Goal: Information Seeking & Learning: Learn about a topic

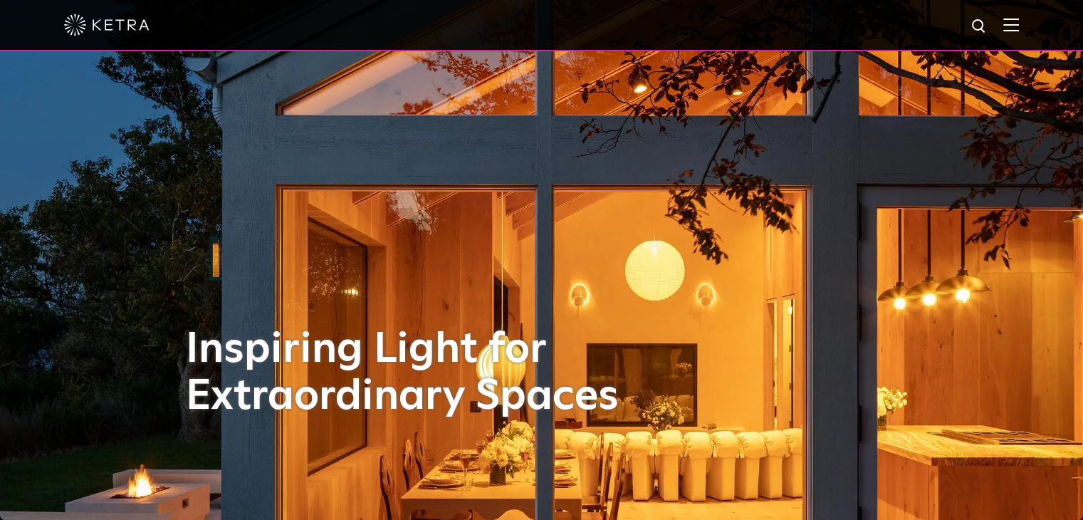
click at [1018, 25] on img at bounding box center [1012, 25] width 16 height 14
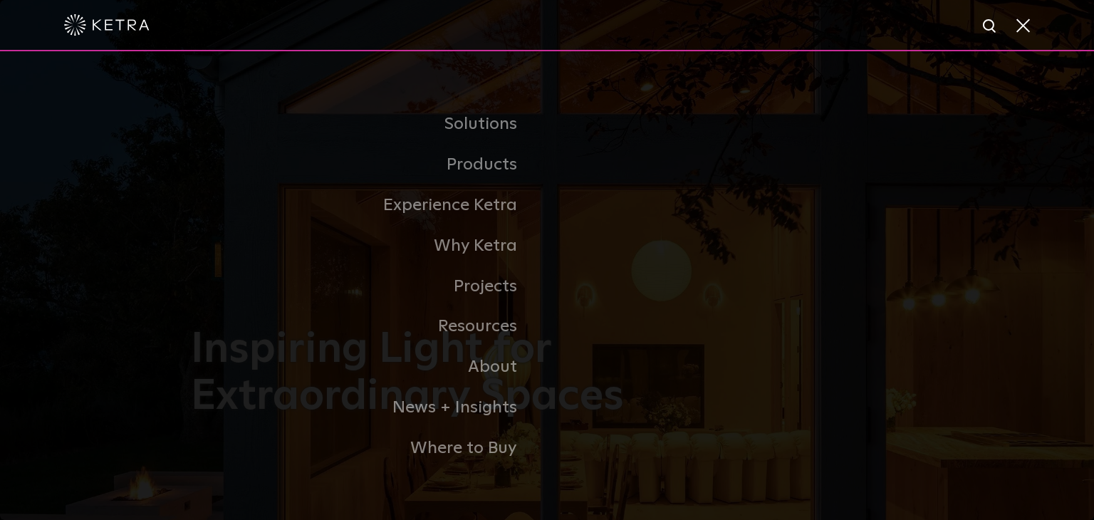
click at [0, 0] on link "Commercial Products" at bounding box center [0, 0] width 0 height 0
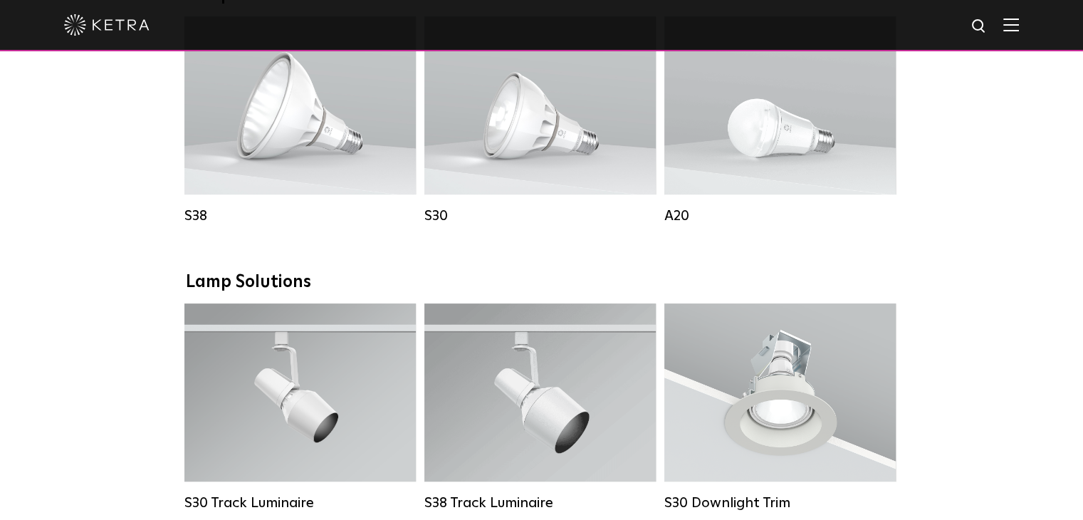
scroll to position [1068, 0]
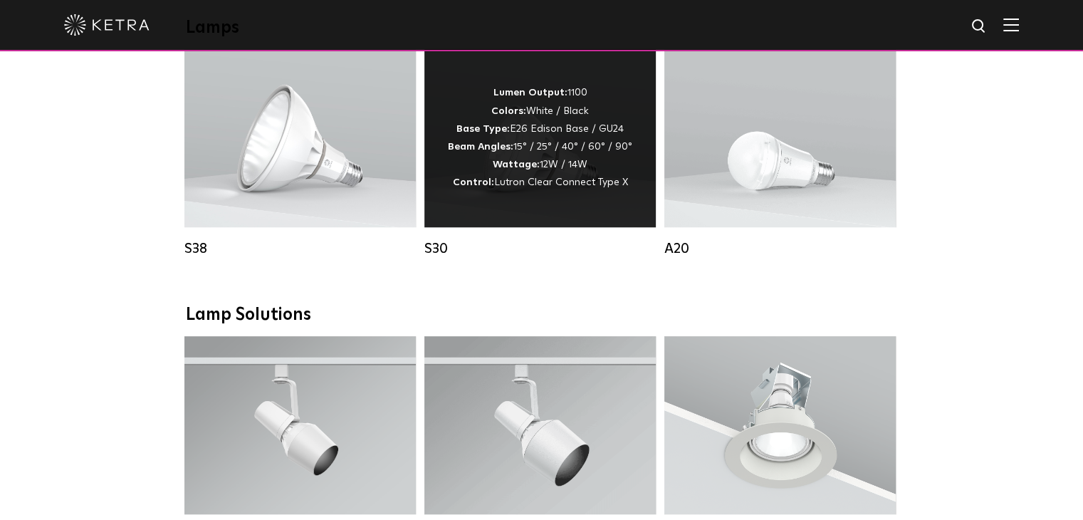
click at [533, 140] on div "Lumen Output: 1100 Colors: White / Black Base Type: E26 Edison Base / GU24 Beam…" at bounding box center [540, 138] width 184 height 108
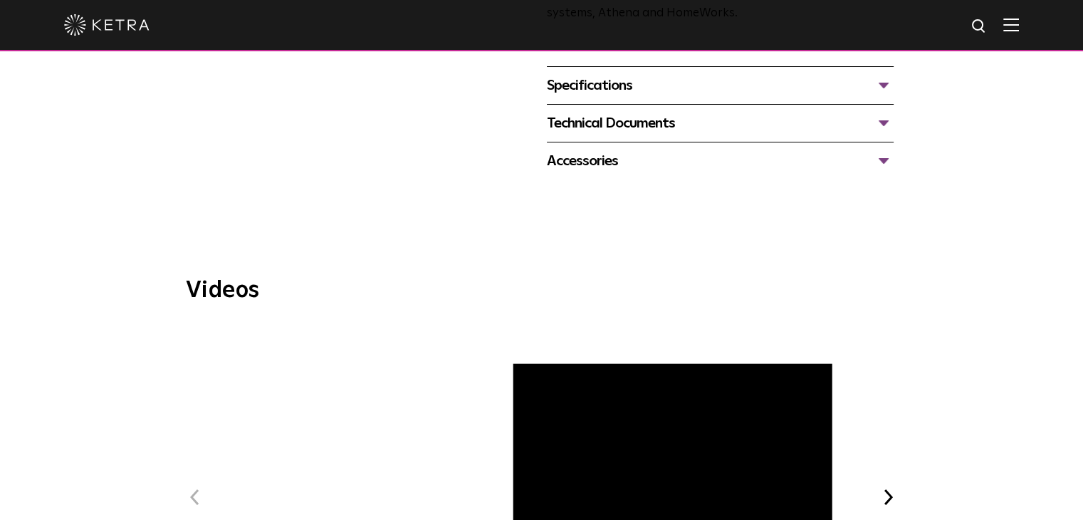
scroll to position [641, 0]
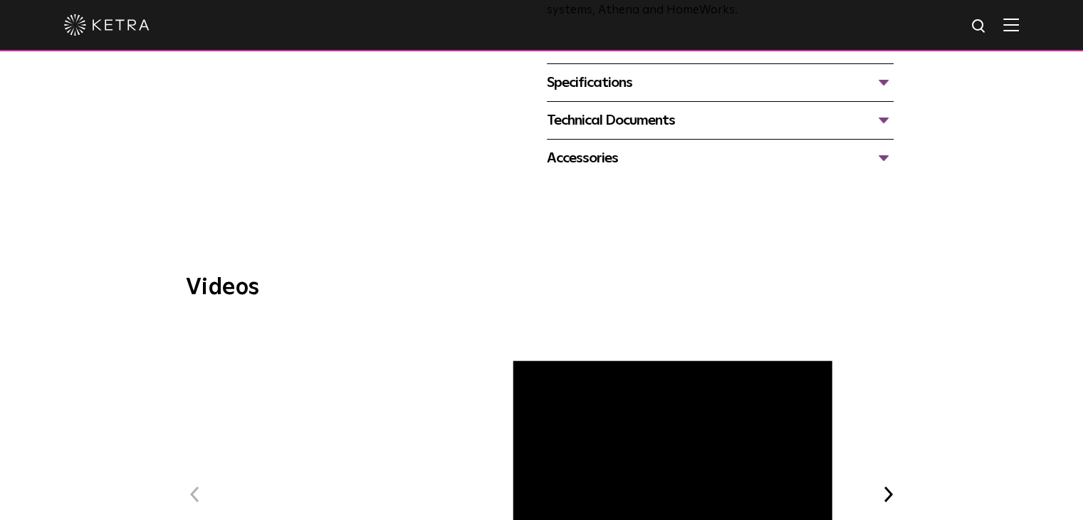
click at [591, 80] on div "Specifications" at bounding box center [720, 82] width 347 height 23
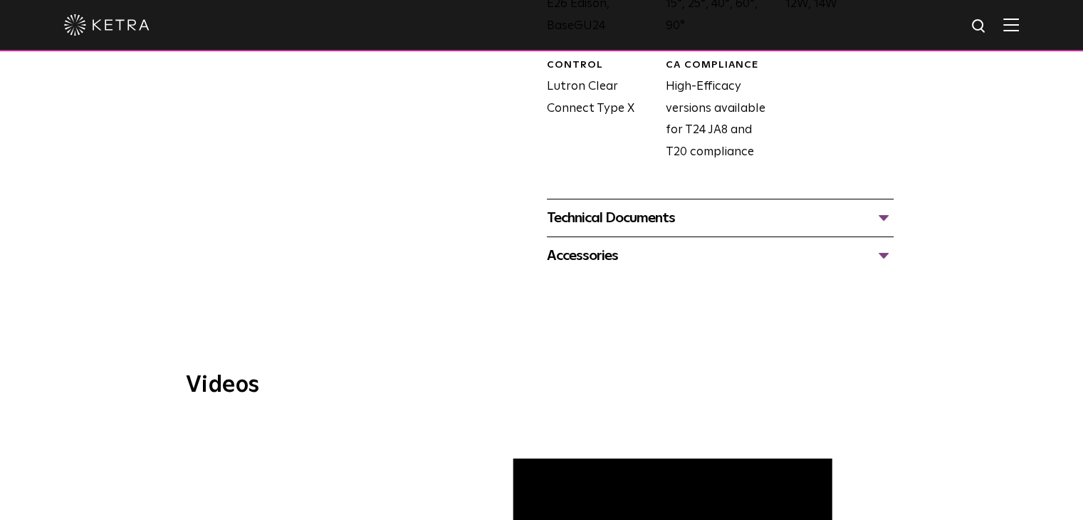
scroll to position [855, 0]
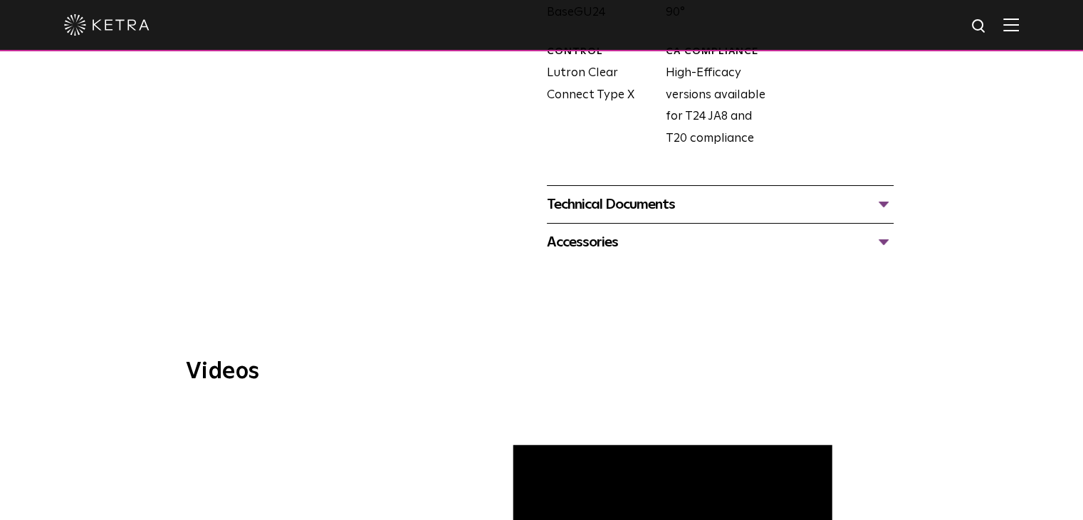
click at [581, 202] on div "Technical Documents" at bounding box center [720, 204] width 347 height 23
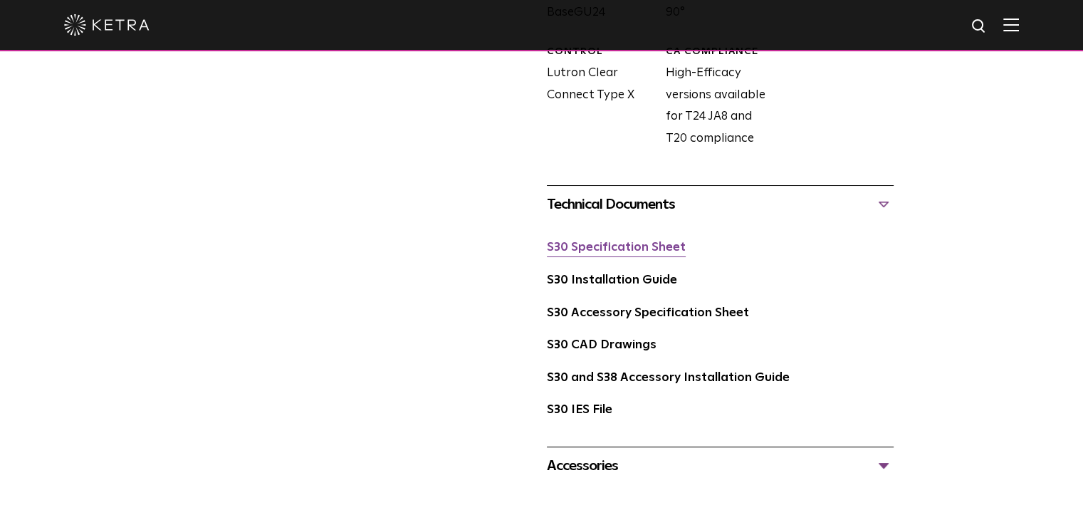
click at [600, 248] on link "S30 Specification Sheet" at bounding box center [616, 247] width 139 height 12
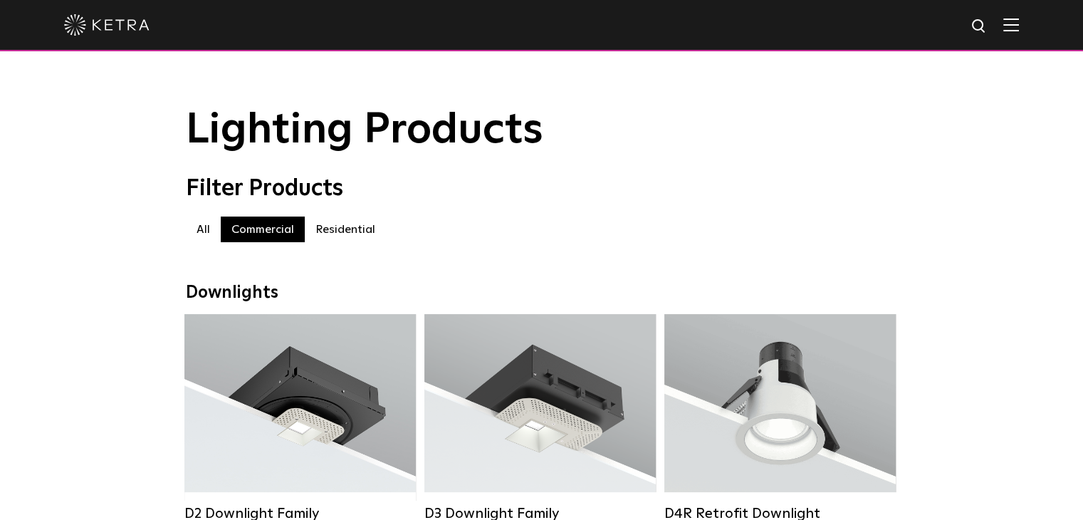
click at [1016, 29] on img at bounding box center [1012, 25] width 16 height 14
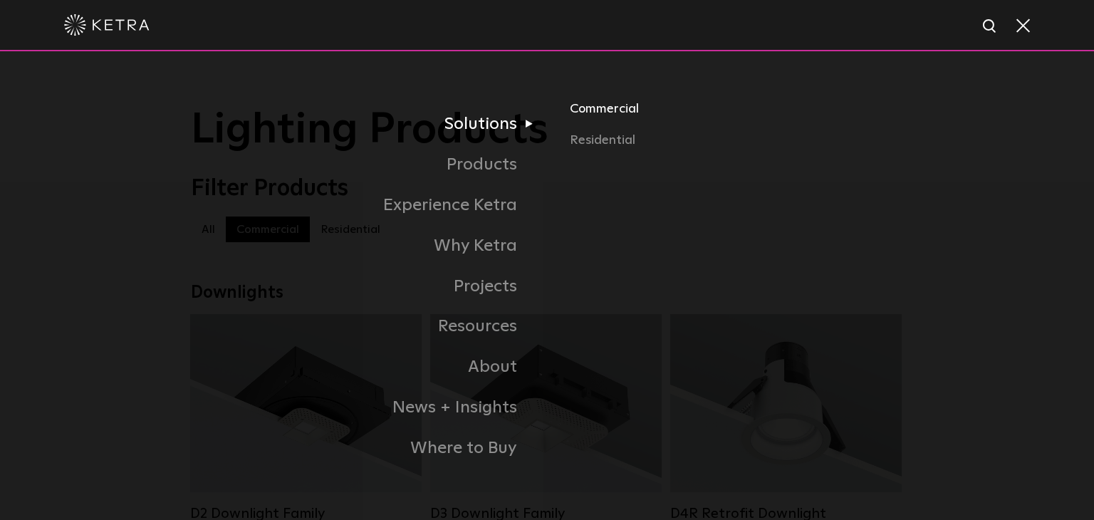
click at [606, 112] on link "Commercial" at bounding box center [736, 114] width 333 height 31
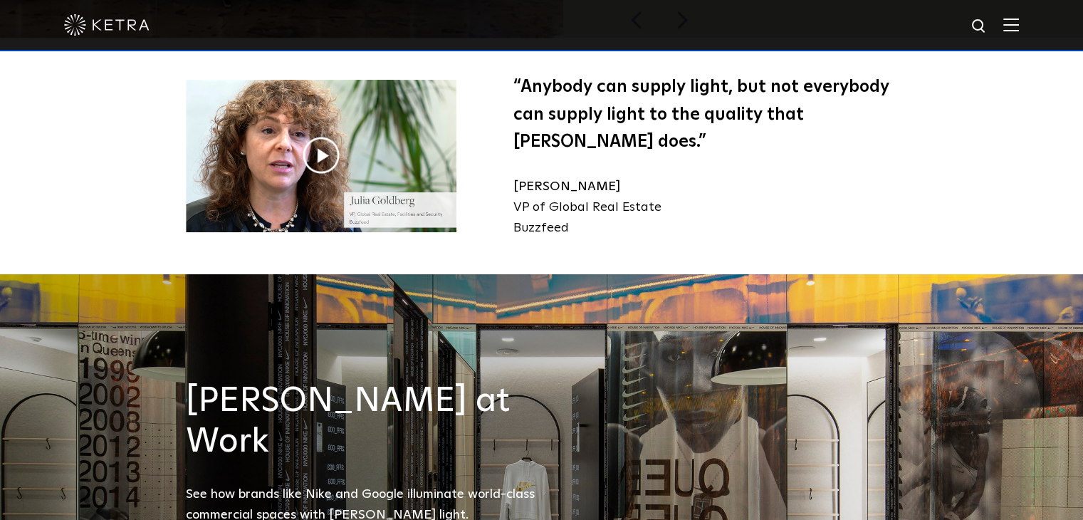
scroll to position [1424, 0]
click at [298, 129] on img at bounding box center [321, 156] width 271 height 152
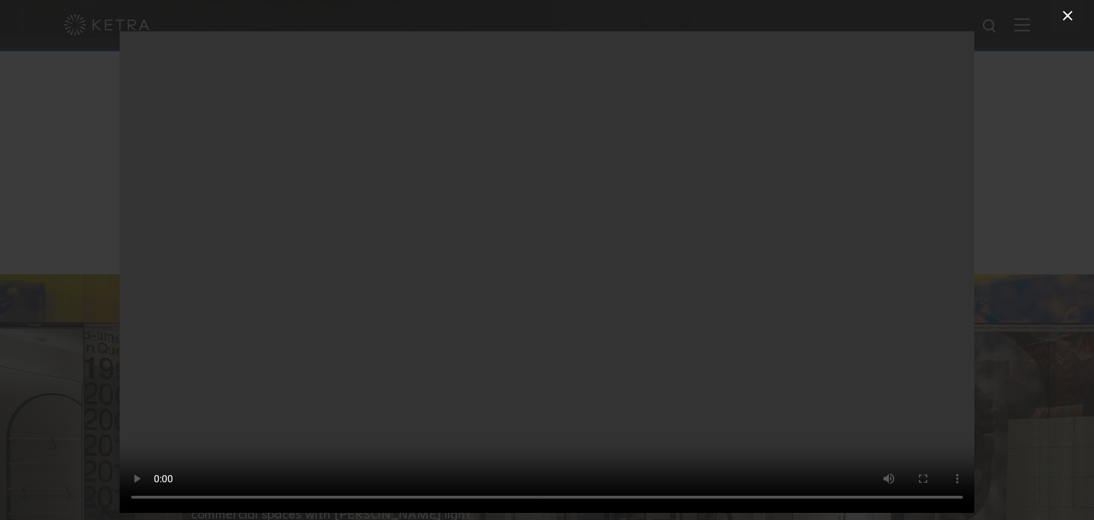
click at [1075, 19] on icon at bounding box center [1067, 15] width 17 height 17
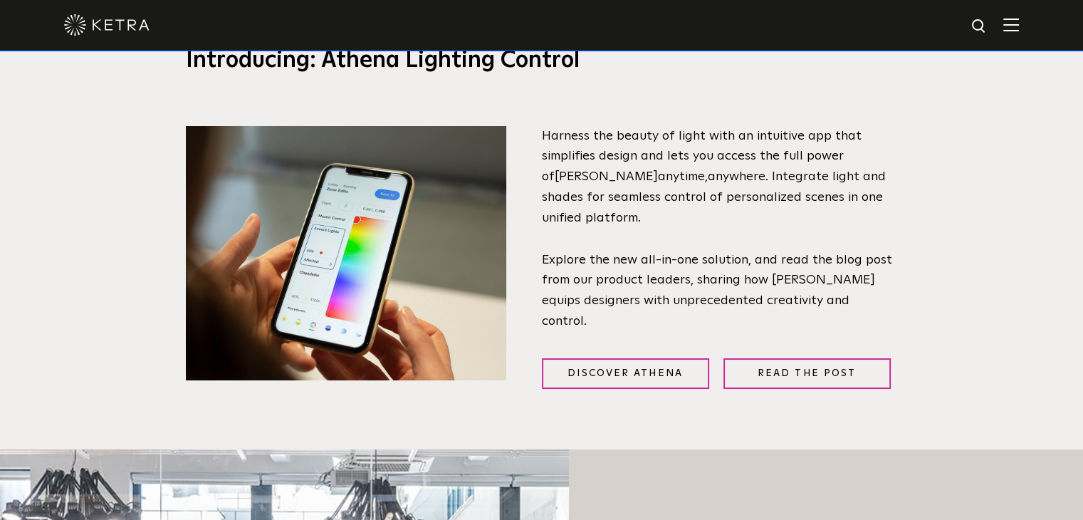
scroll to position [499, 0]
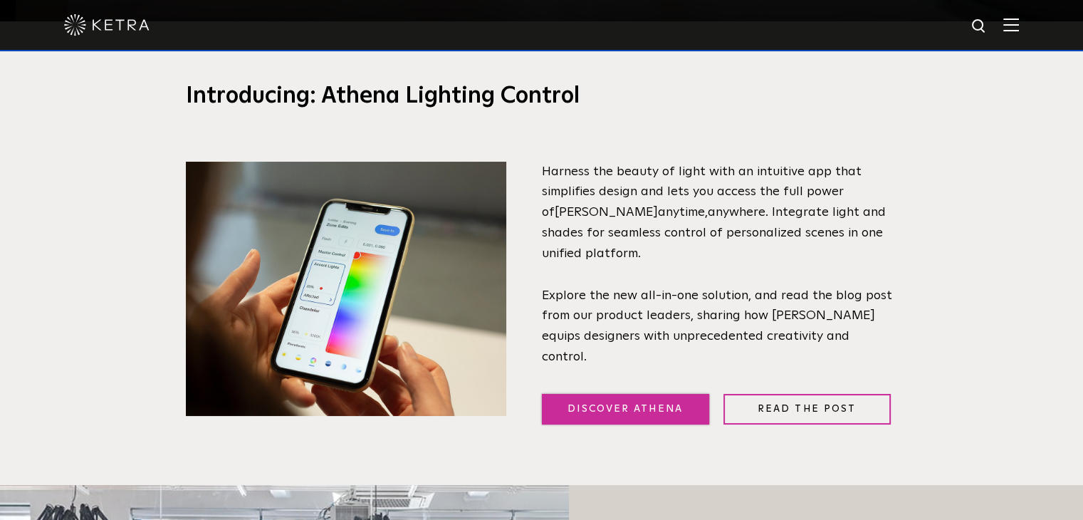
click at [662, 401] on link "Discover Athena" at bounding box center [625, 409] width 167 height 31
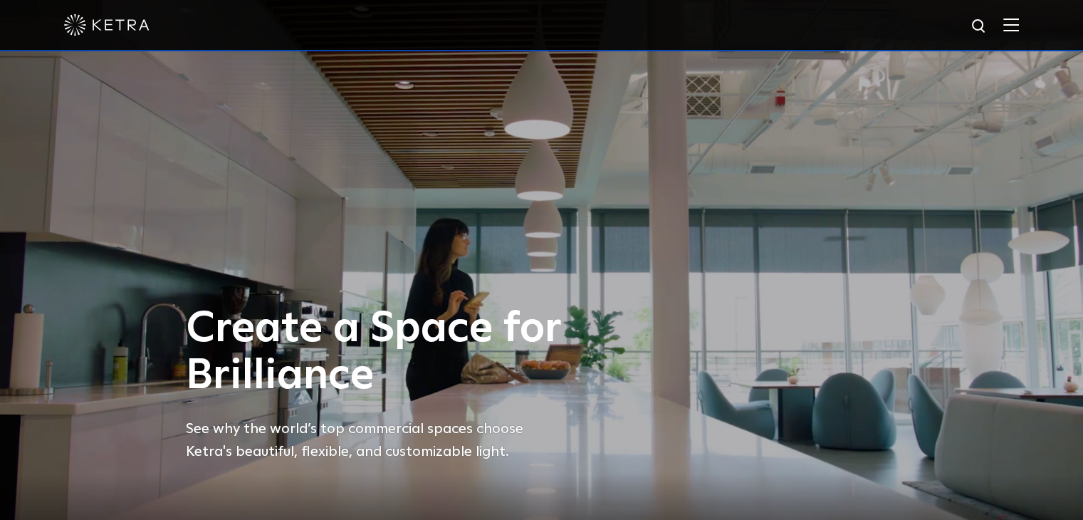
scroll to position [0, 0]
click at [1017, 24] on img at bounding box center [1012, 25] width 16 height 14
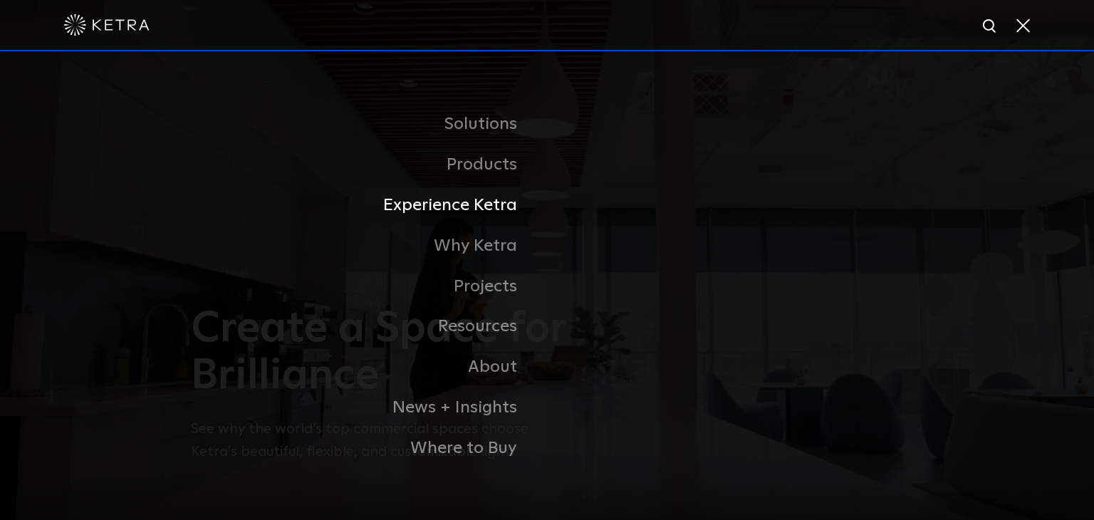
click at [484, 206] on link "Experience Ketra" at bounding box center [369, 205] width 356 height 41
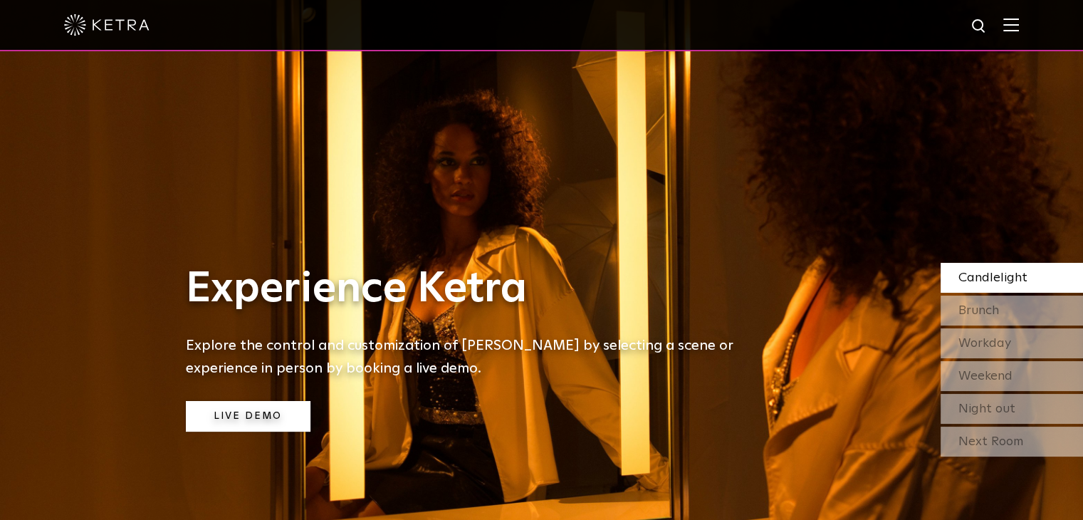
click at [250, 420] on link "Live Demo" at bounding box center [248, 416] width 125 height 31
click at [993, 311] on span "Brunch" at bounding box center [979, 310] width 41 height 13
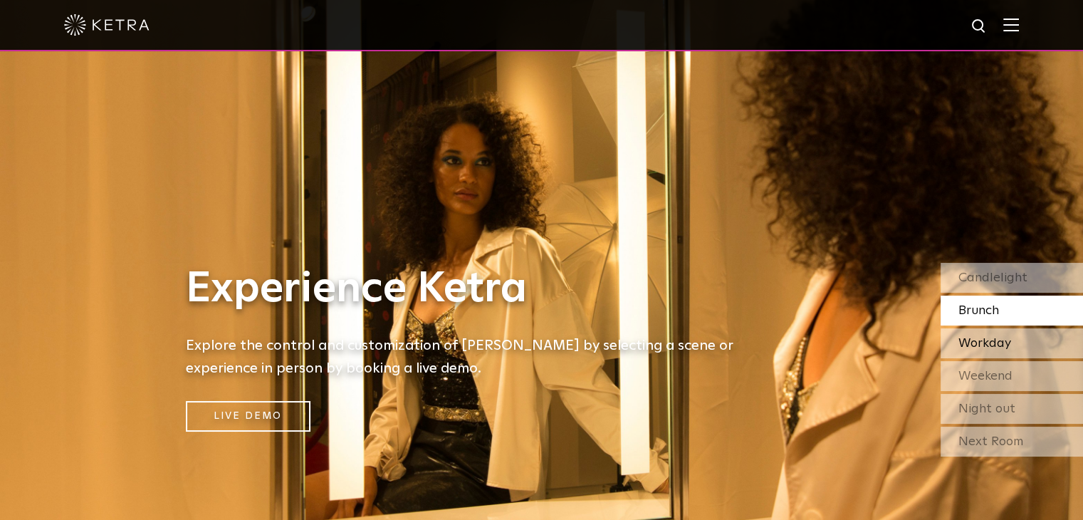
click at [988, 348] on span "Workday" at bounding box center [985, 343] width 53 height 13
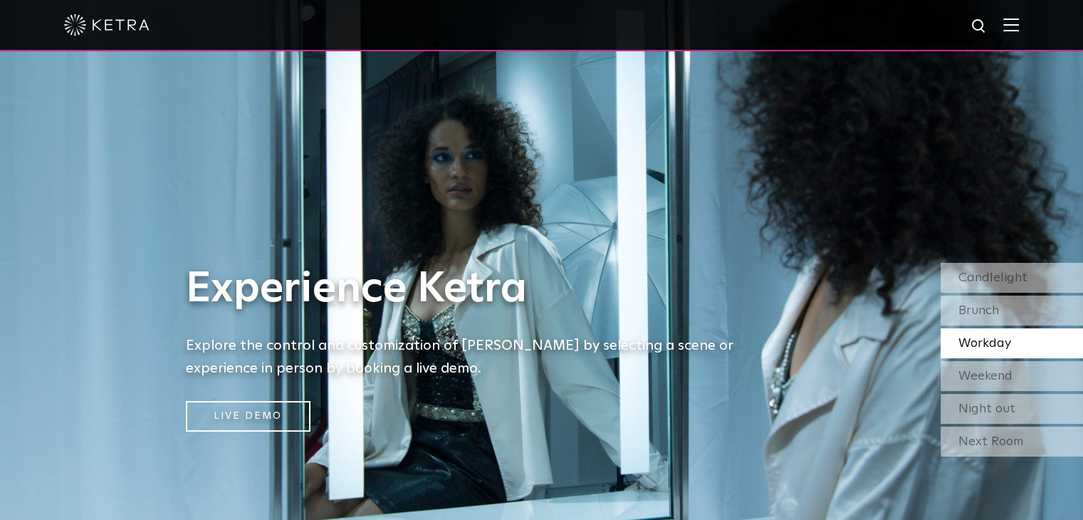
click at [851, 281] on div "Experience Ketra Explore the control and customization of Ketra by selecting a …" at bounding box center [470, 260] width 941 height 520
click at [985, 406] on span "Night out" at bounding box center [987, 408] width 57 height 13
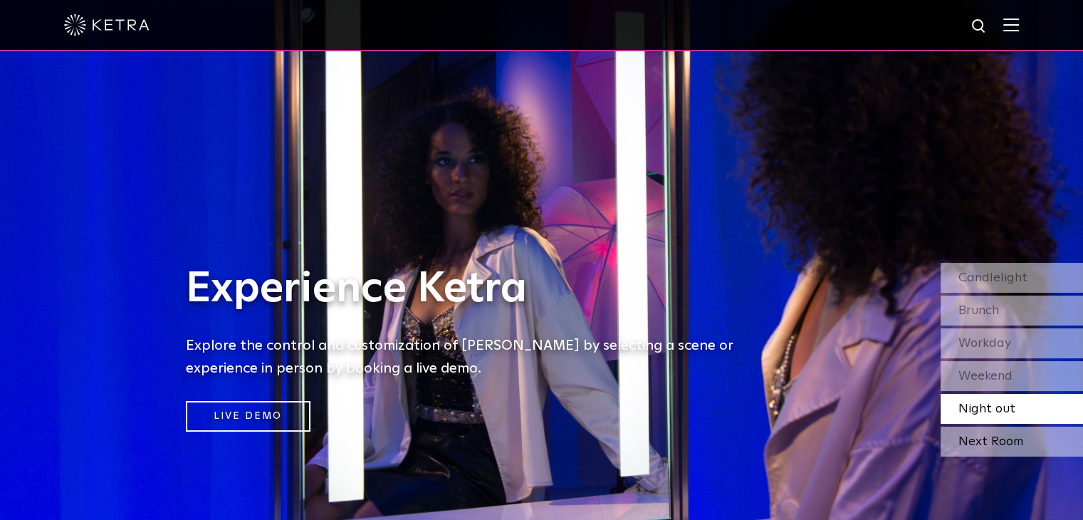
click at [977, 442] on div "Next Room" at bounding box center [1012, 442] width 142 height 30
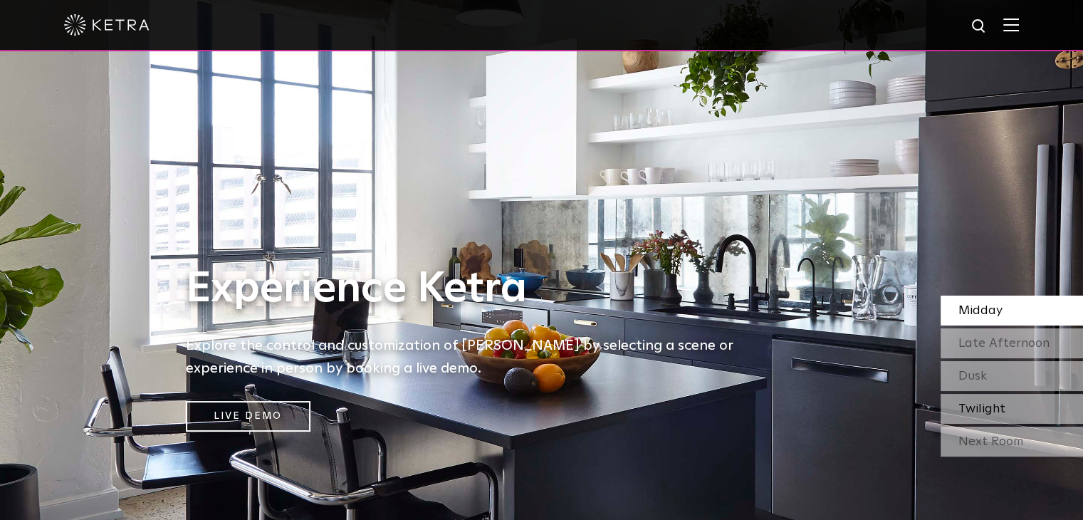
click at [969, 408] on span "Twilight" at bounding box center [982, 408] width 47 height 13
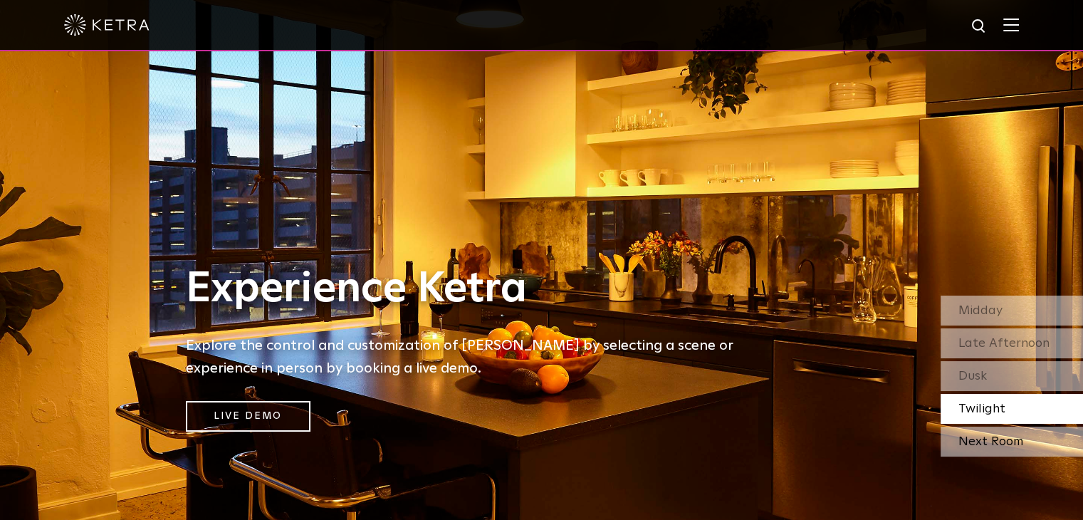
click at [962, 444] on div "Next Room" at bounding box center [1012, 442] width 142 height 30
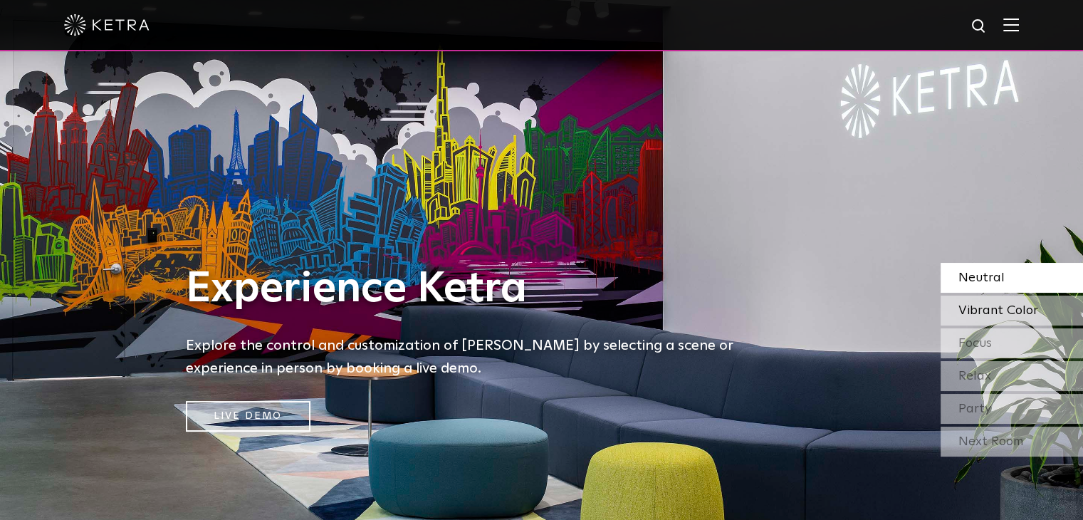
click at [985, 309] on span "Vibrant Color" at bounding box center [999, 310] width 80 height 13
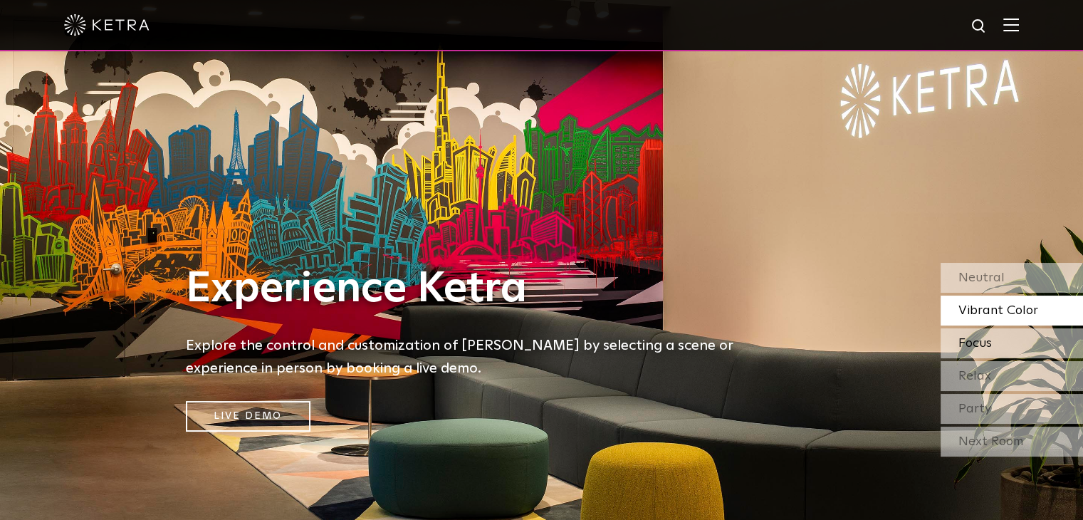
click at [979, 338] on span "Focus" at bounding box center [975, 343] width 33 height 13
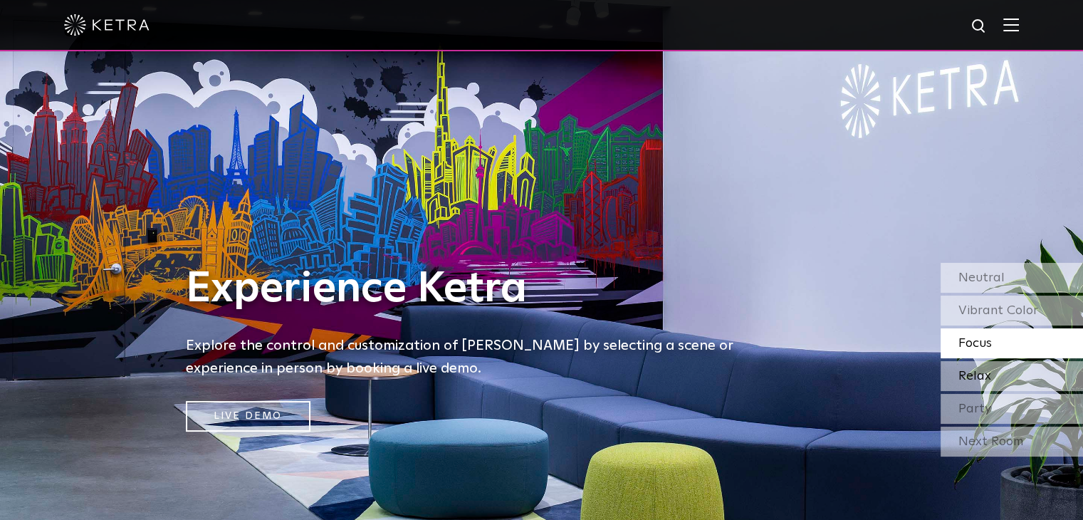
click at [972, 380] on span "Relax" at bounding box center [975, 376] width 33 height 13
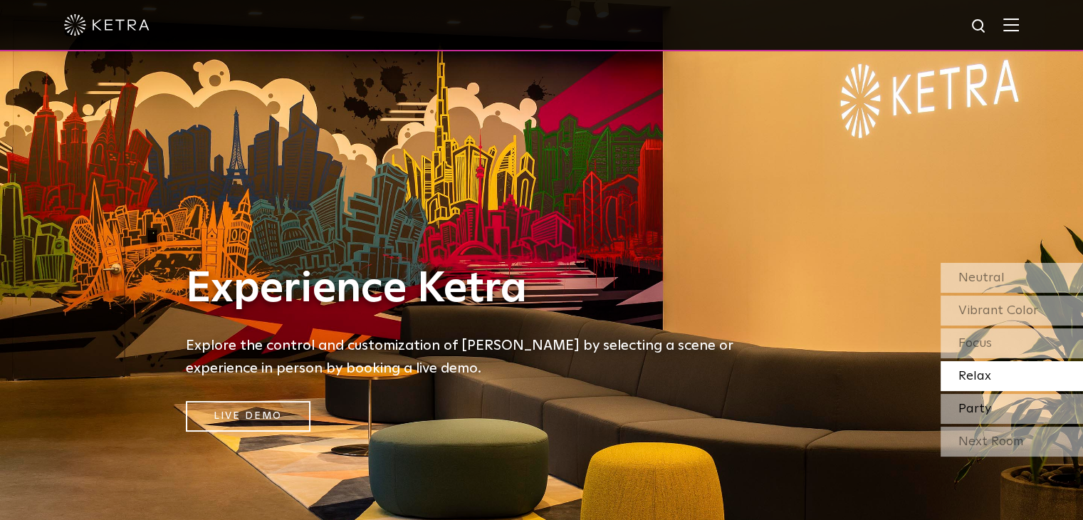
click at [969, 411] on span "Party" at bounding box center [975, 408] width 33 height 13
